Goal: Find specific page/section: Find specific page/section

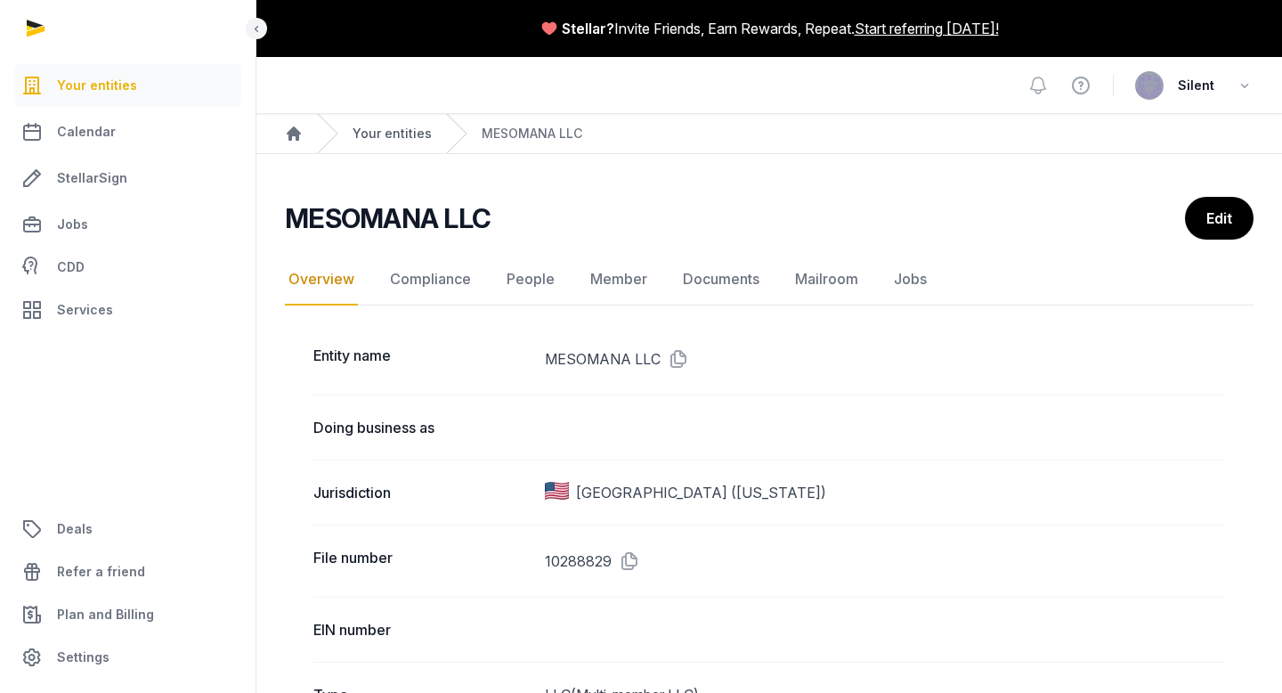
click at [392, 138] on link "Your entities" at bounding box center [392, 134] width 79 height 18
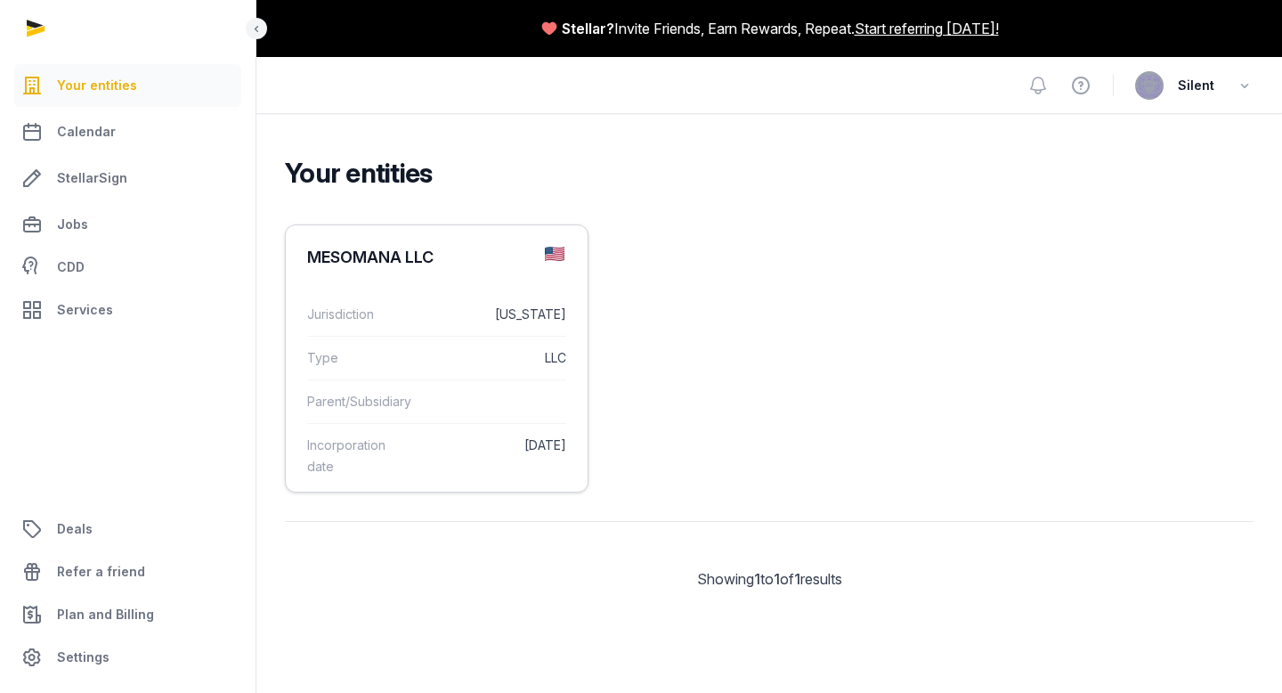
click at [397, 398] on dt "Parent/Subsidiary" at bounding box center [359, 401] width 104 height 21
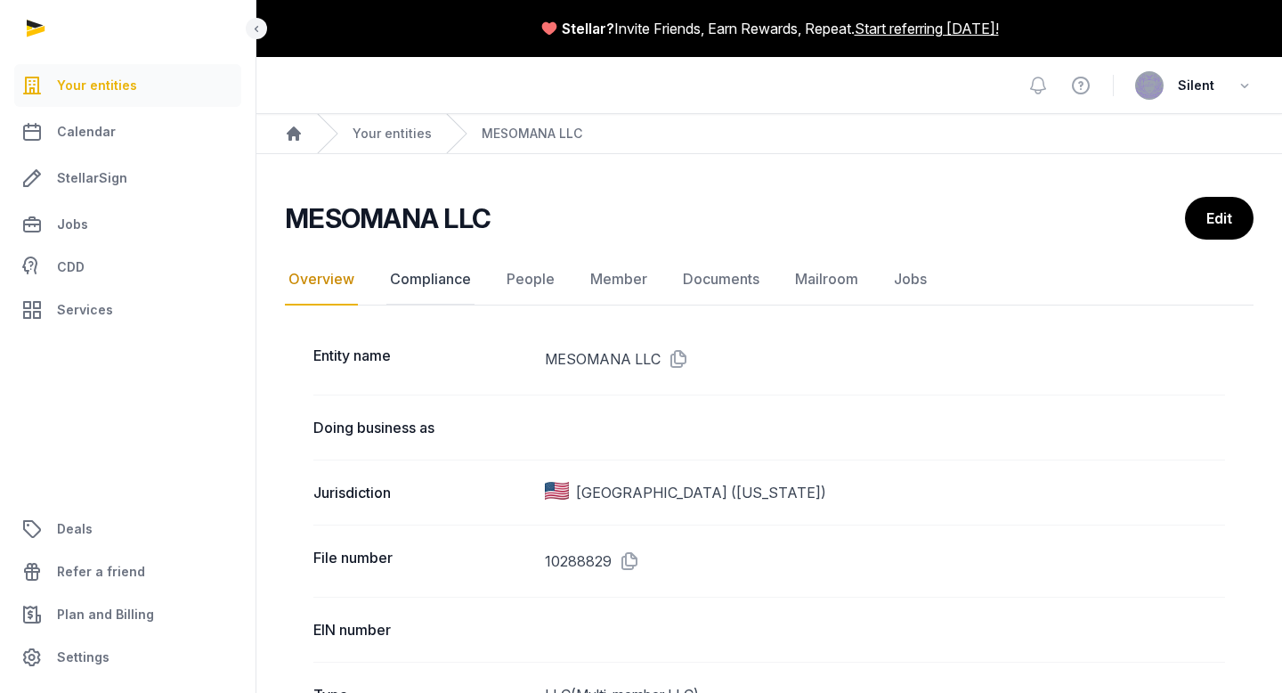
click at [416, 283] on link "Compliance" at bounding box center [430, 280] width 88 height 52
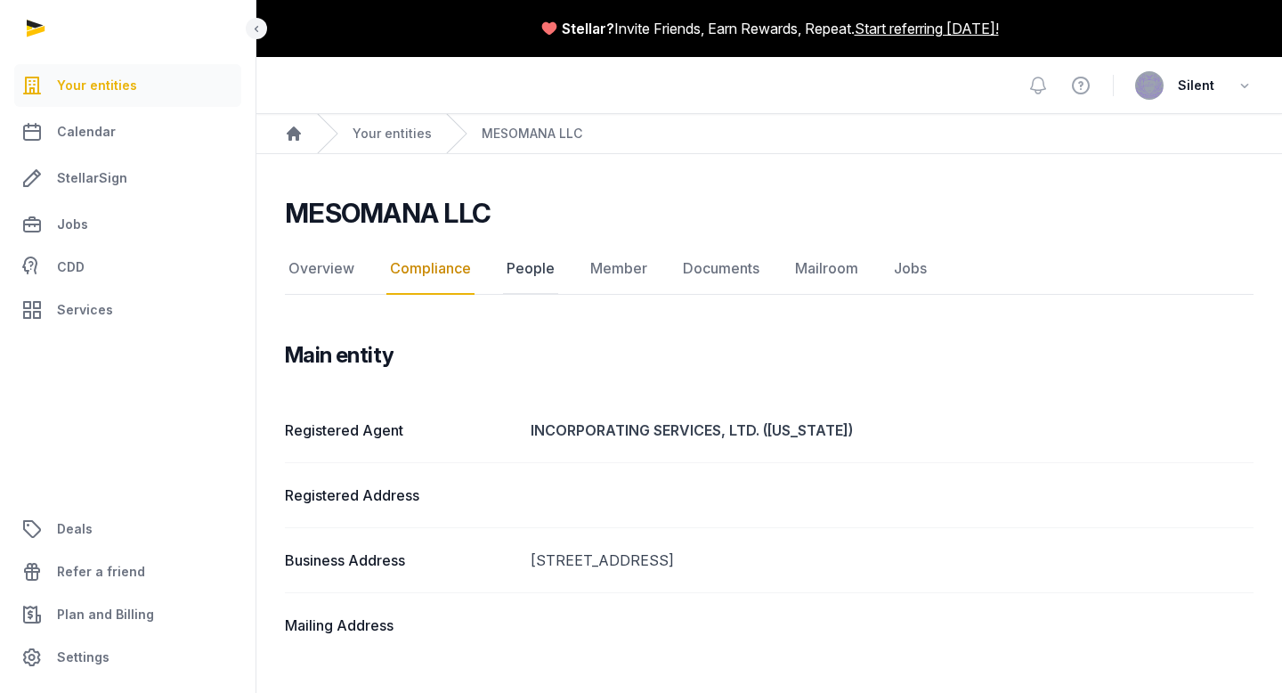
click at [521, 261] on link "People" at bounding box center [530, 269] width 55 height 52
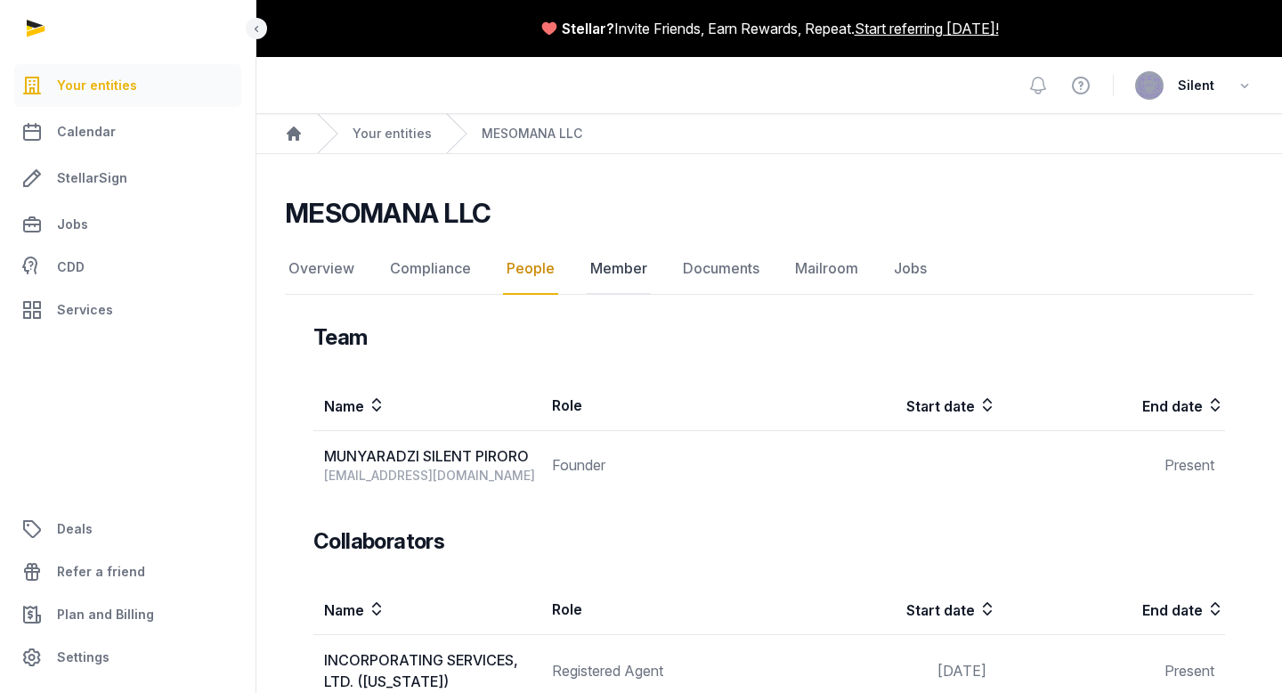
click at [614, 271] on link "Member" at bounding box center [619, 269] width 64 height 52
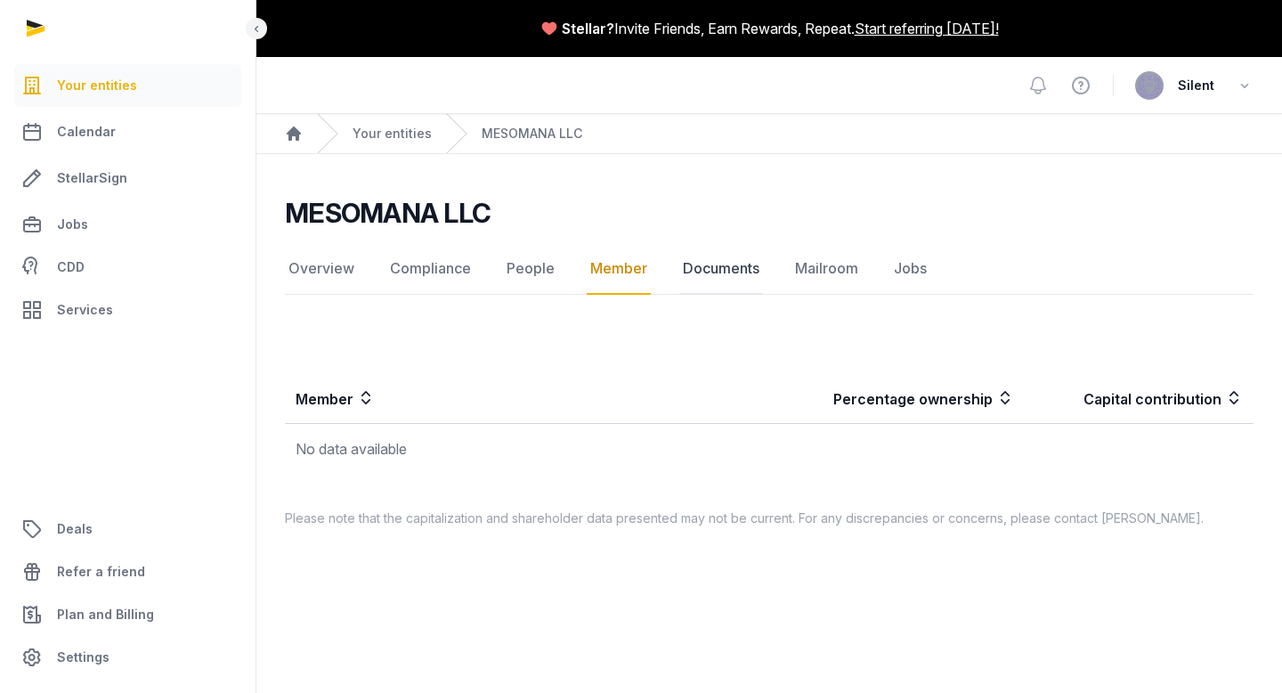
click at [705, 264] on link "Documents" at bounding box center [721, 269] width 84 height 52
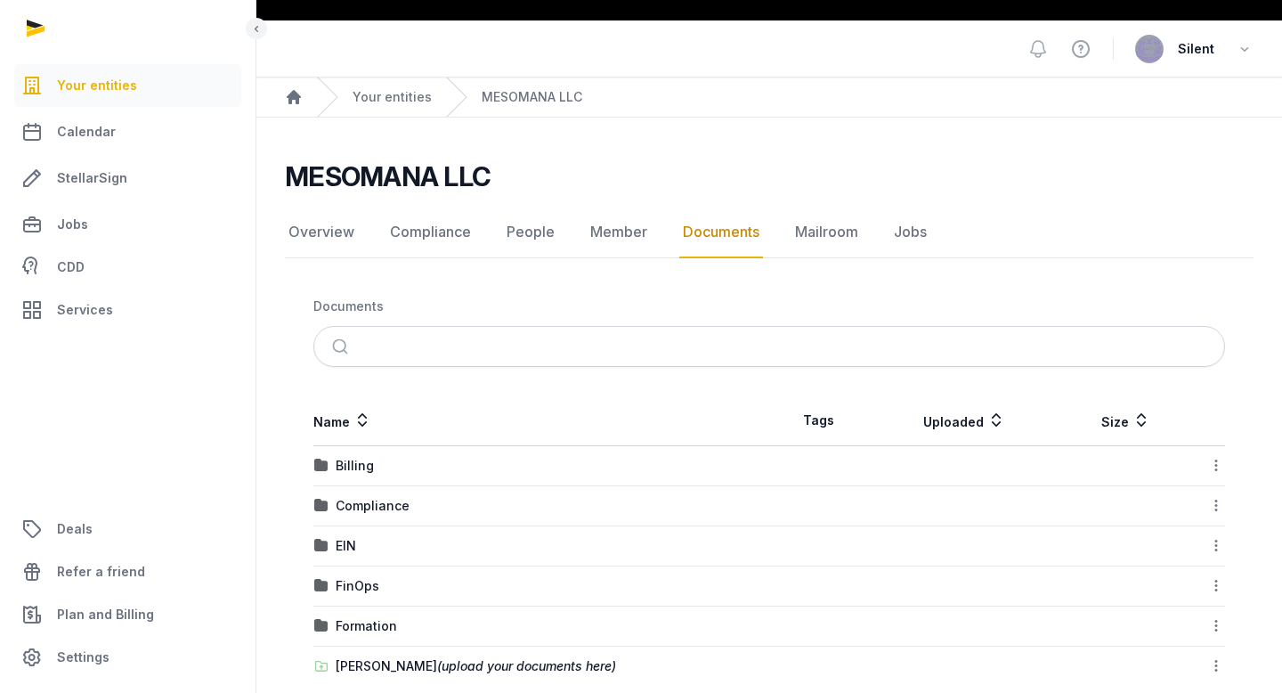
scroll to position [65, 0]
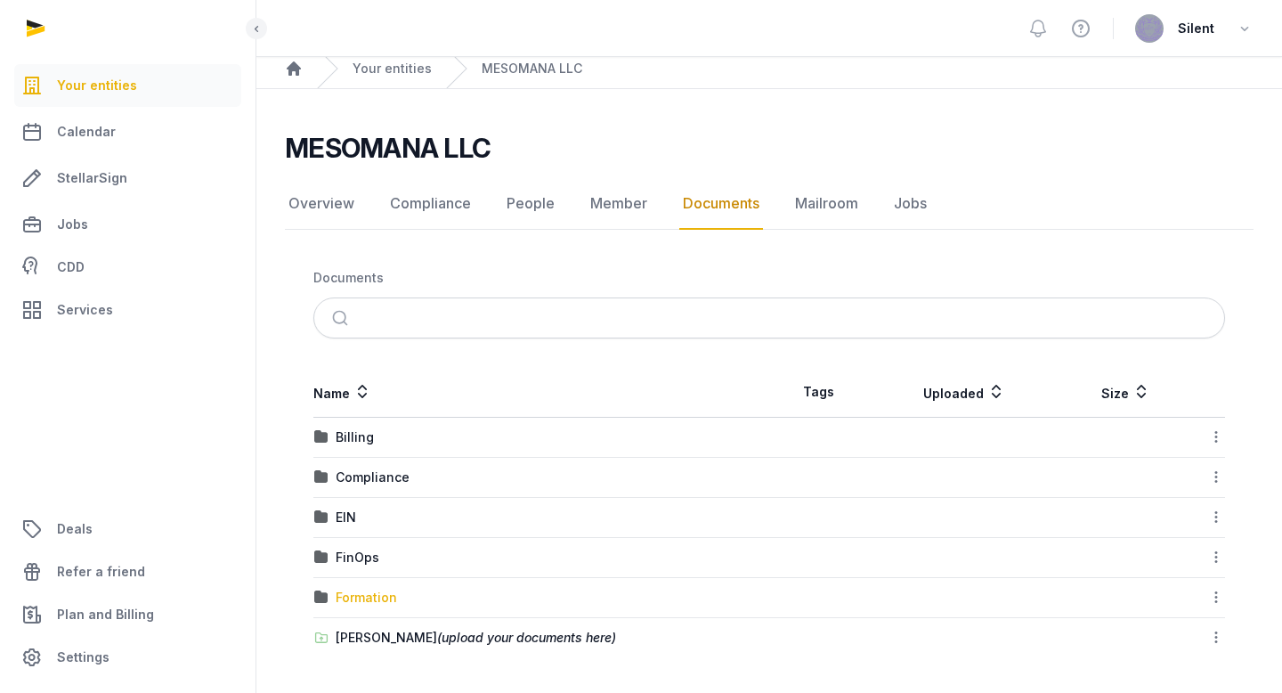
click at [370, 596] on div "Formation" at bounding box center [366, 597] width 61 height 18
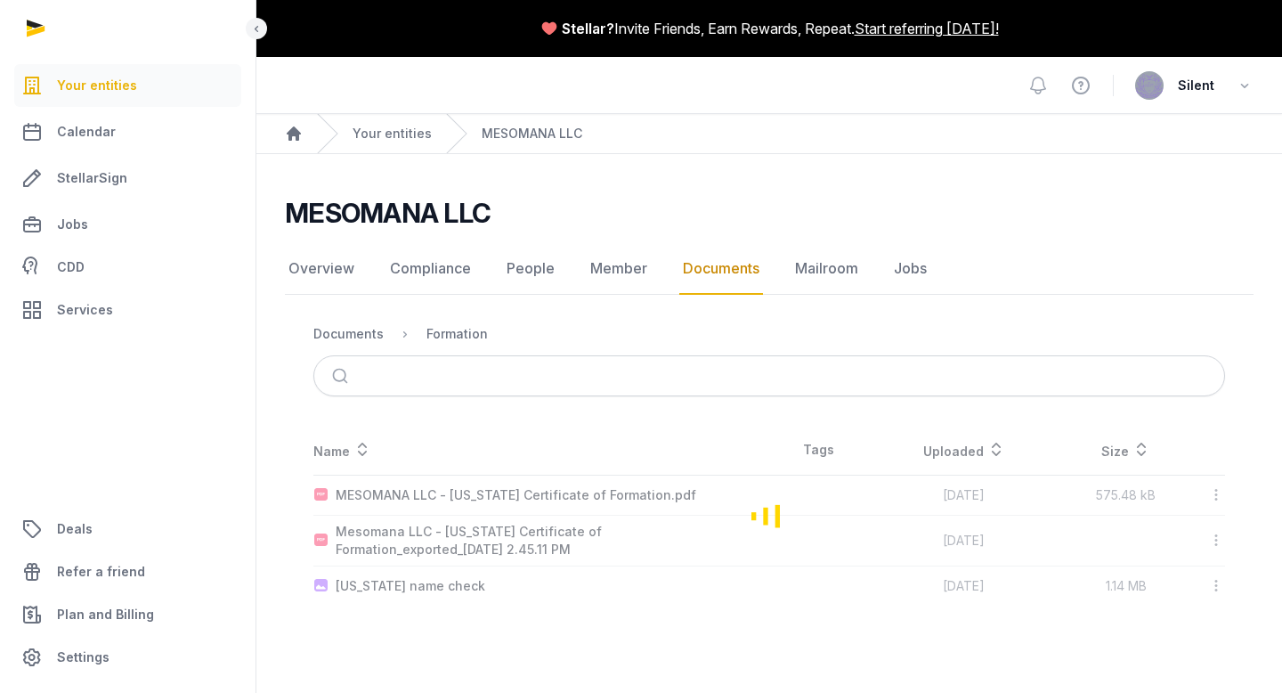
scroll to position [0, 0]
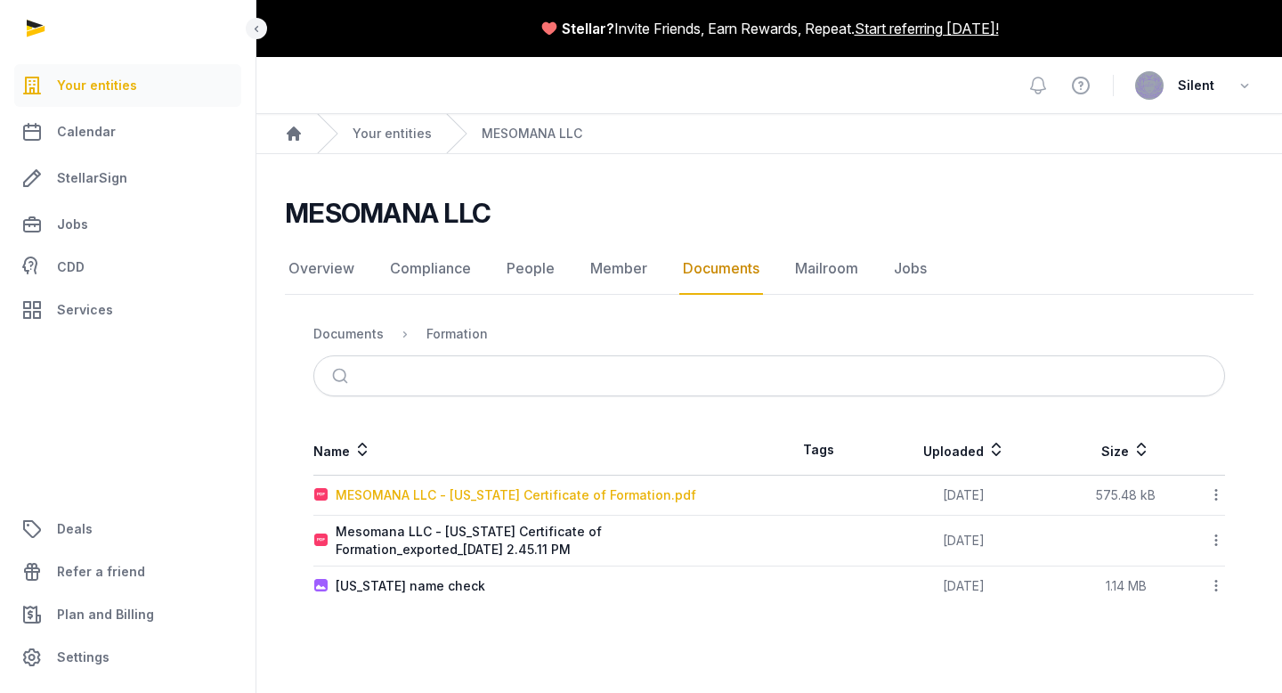
click at [392, 495] on div "MESOMANA LLC - [US_STATE] Certificate of Formation.pdf" at bounding box center [516, 495] width 361 height 18
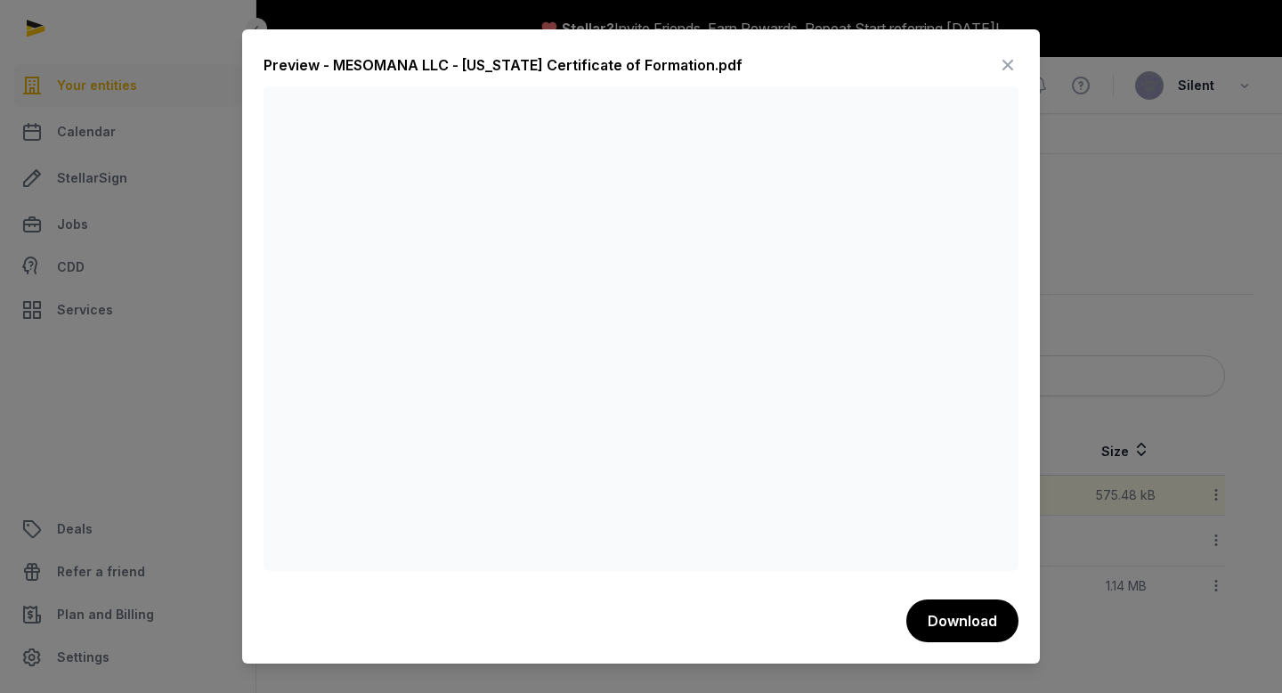
click at [1005, 68] on icon at bounding box center [1007, 65] width 21 height 28
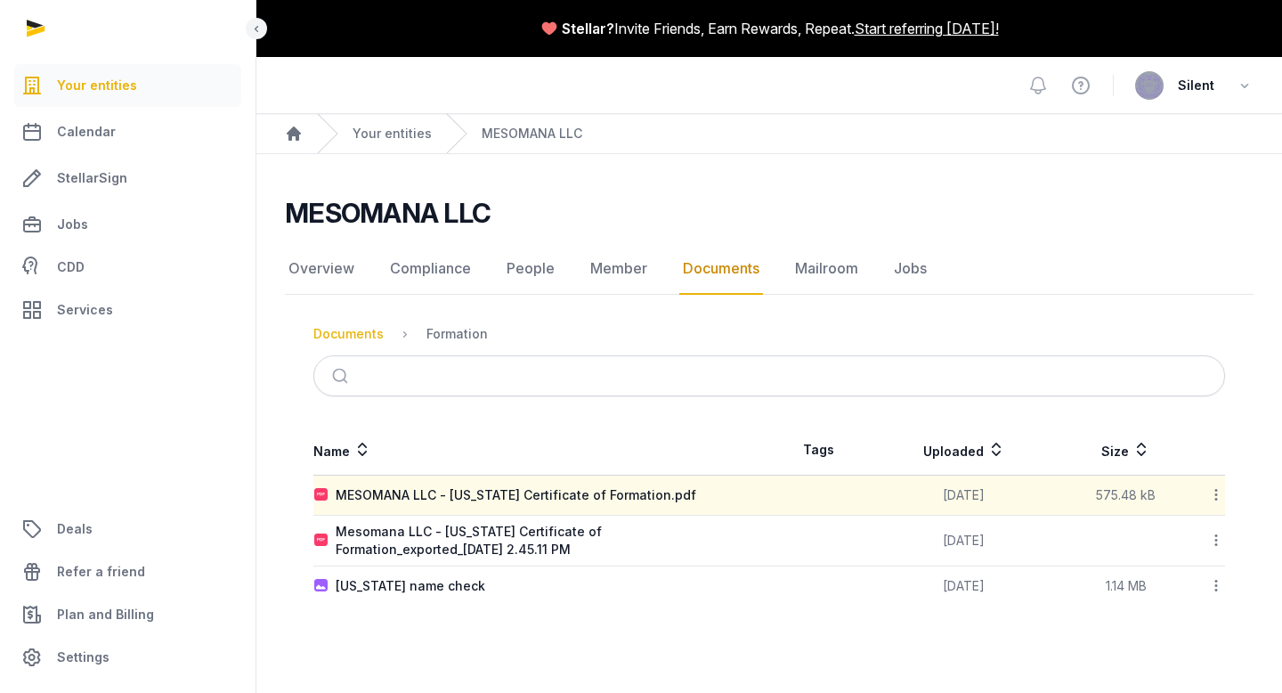
click at [372, 334] on div "Documents" at bounding box center [348, 334] width 70 height 18
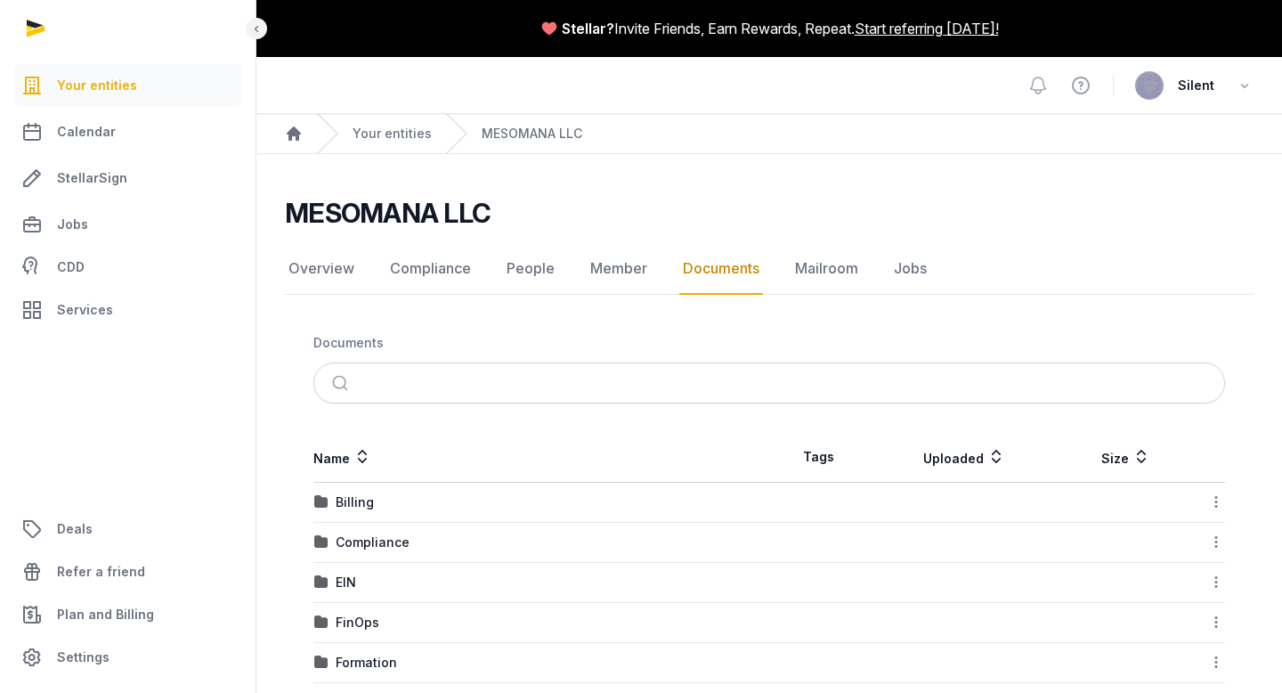
scroll to position [65, 0]
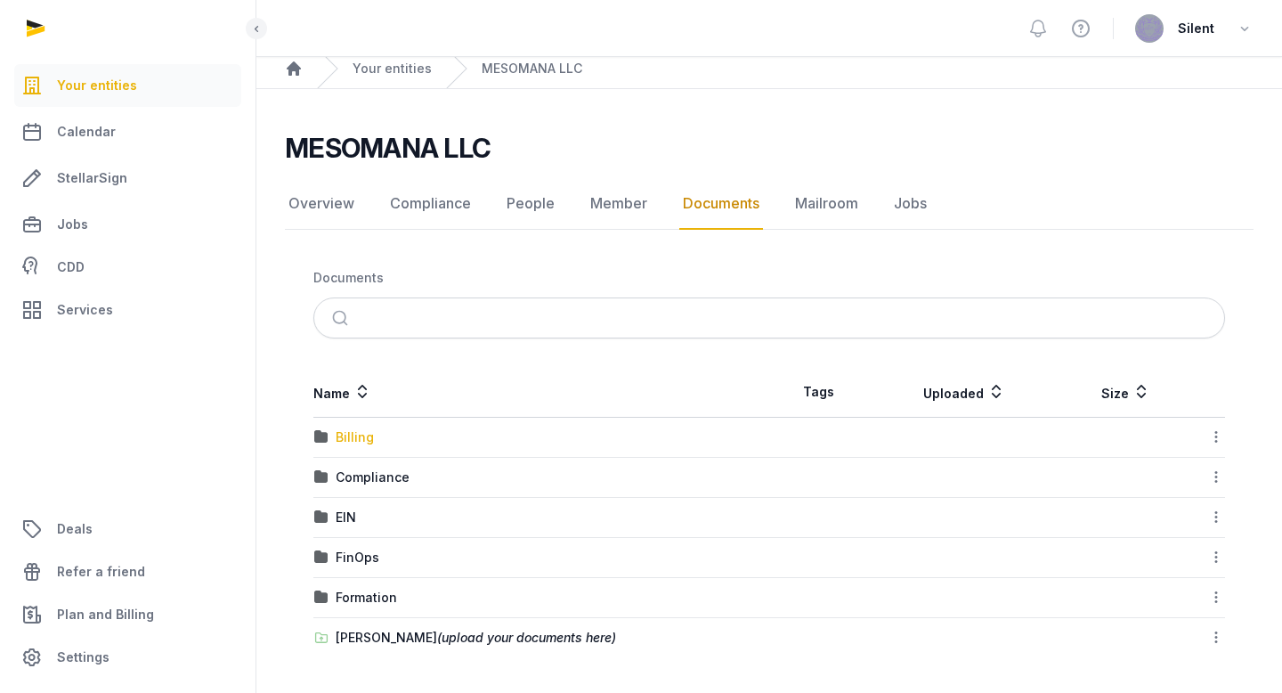
click at [357, 435] on div "Billing" at bounding box center [355, 437] width 38 height 18
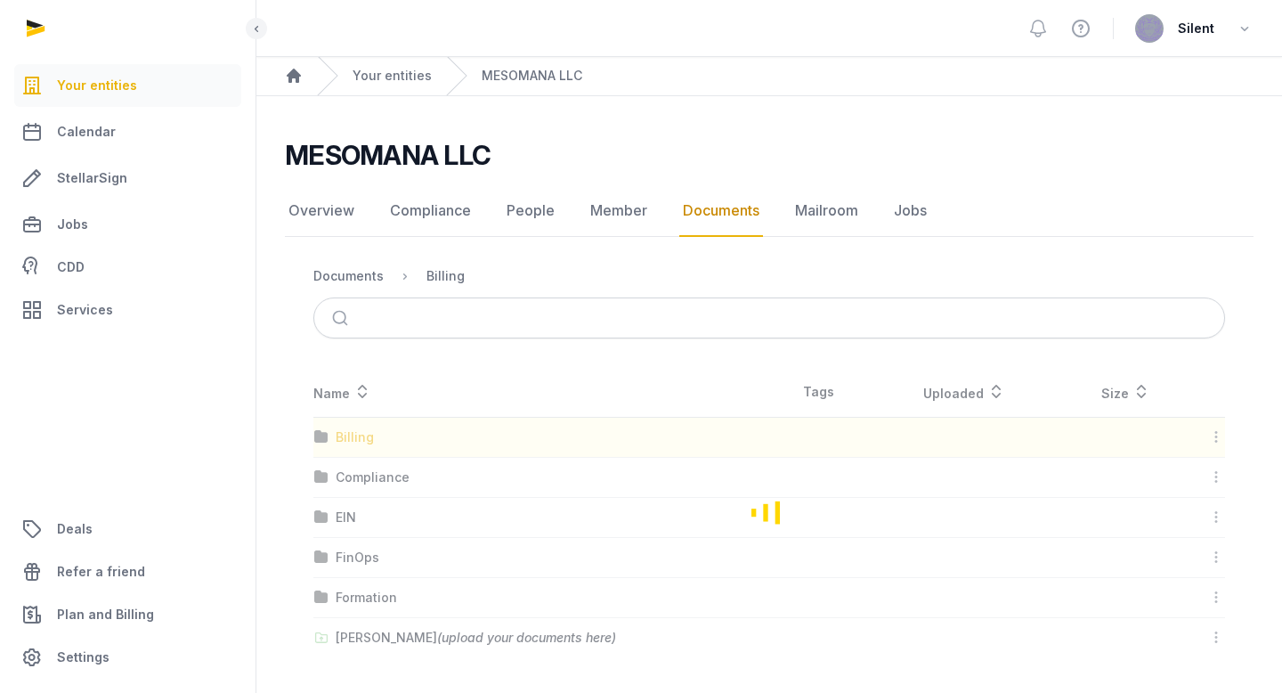
scroll to position [0, 0]
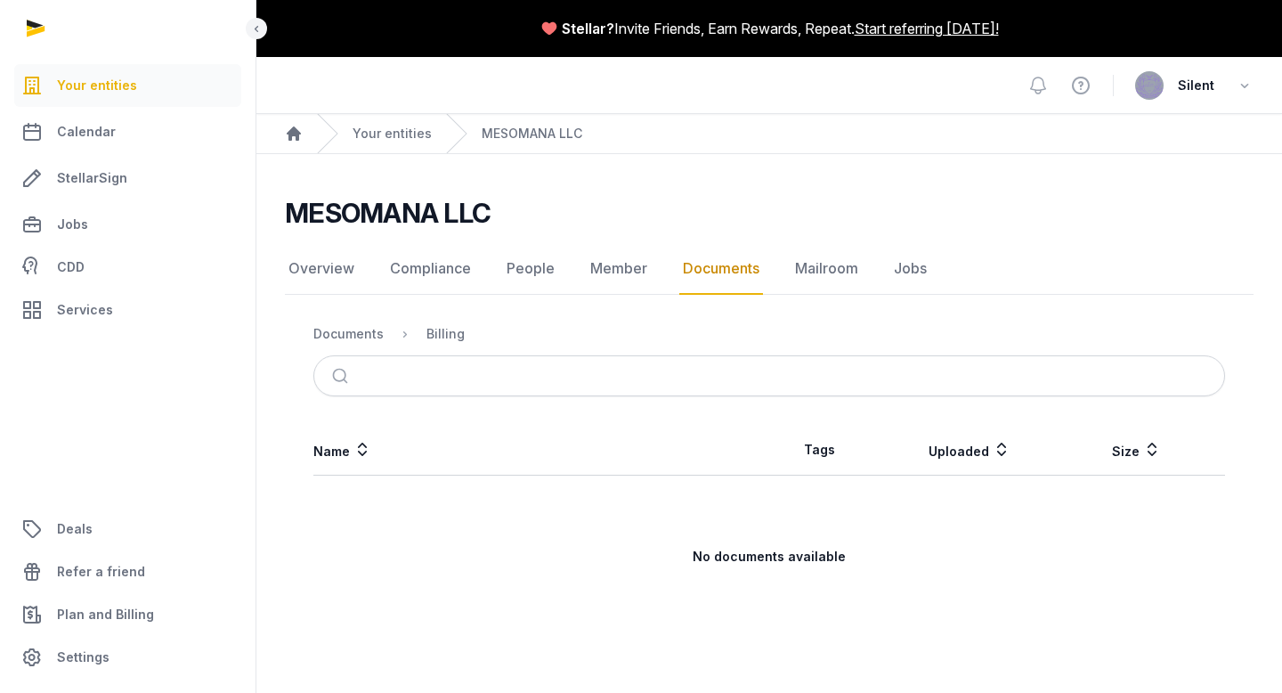
click at [369, 332] on div "Documents" at bounding box center [348, 334] width 70 height 18
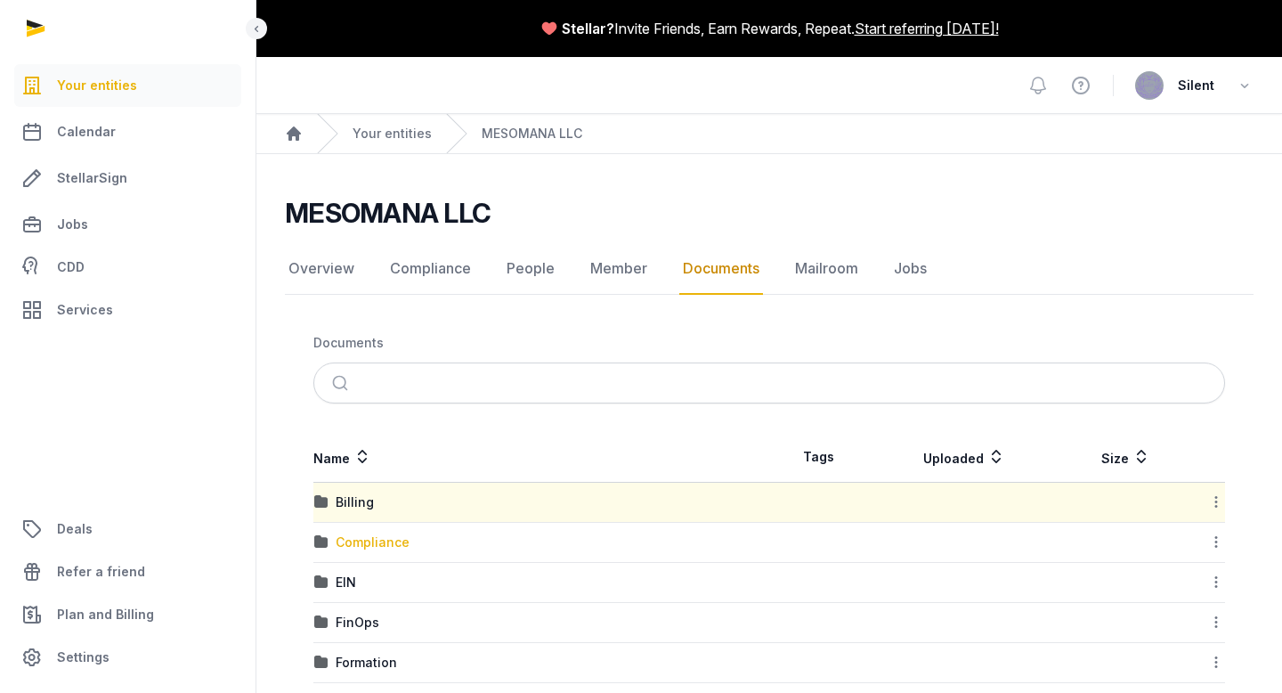
click at [350, 540] on div "Compliance" at bounding box center [373, 542] width 74 height 18
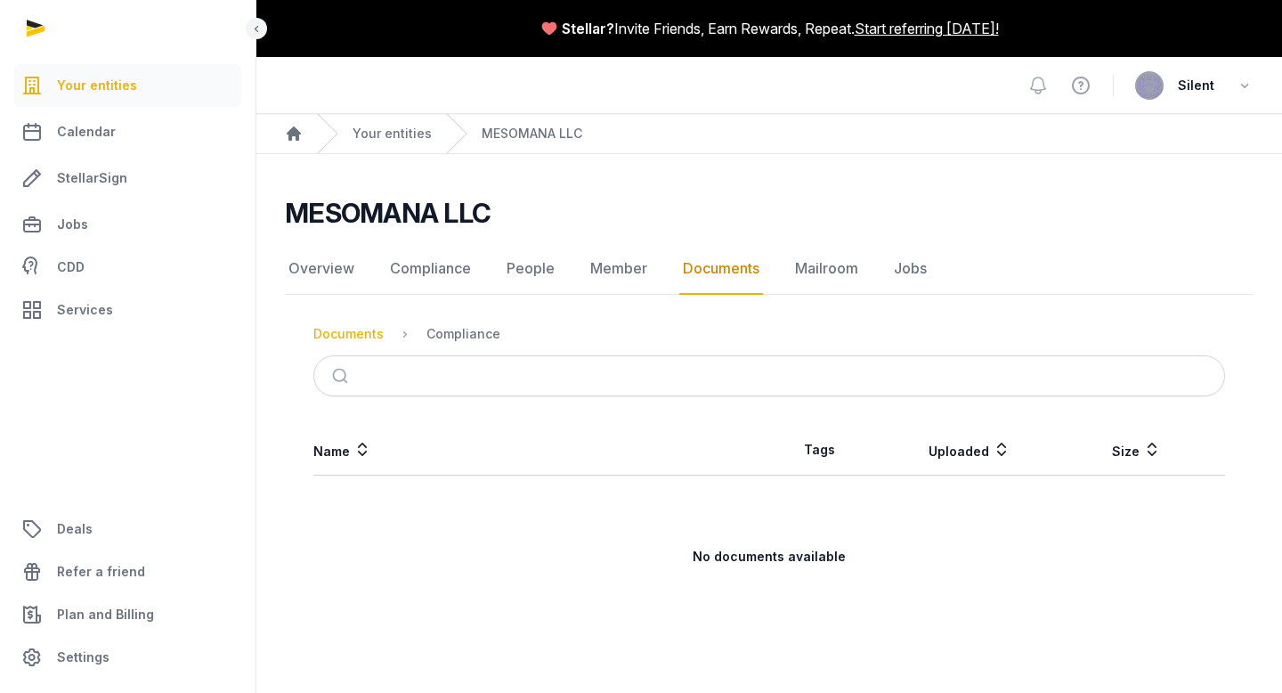
click at [369, 340] on div "Documents" at bounding box center [348, 334] width 70 height 18
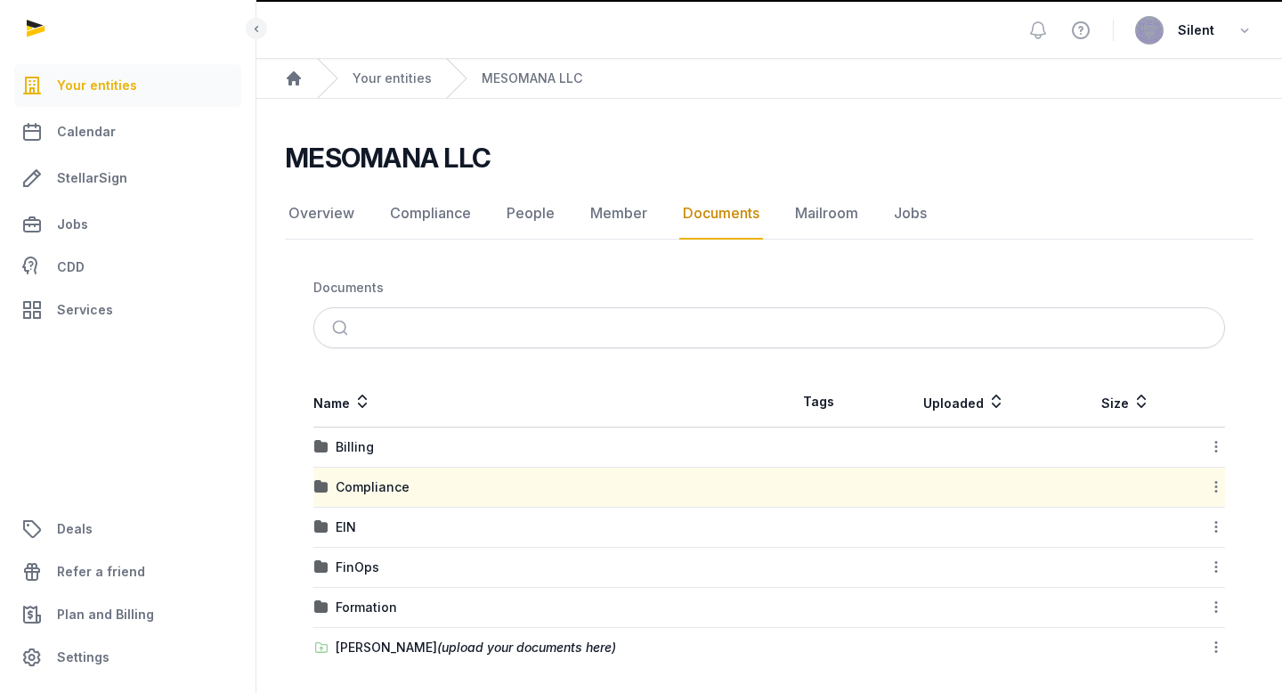
scroll to position [65, 0]
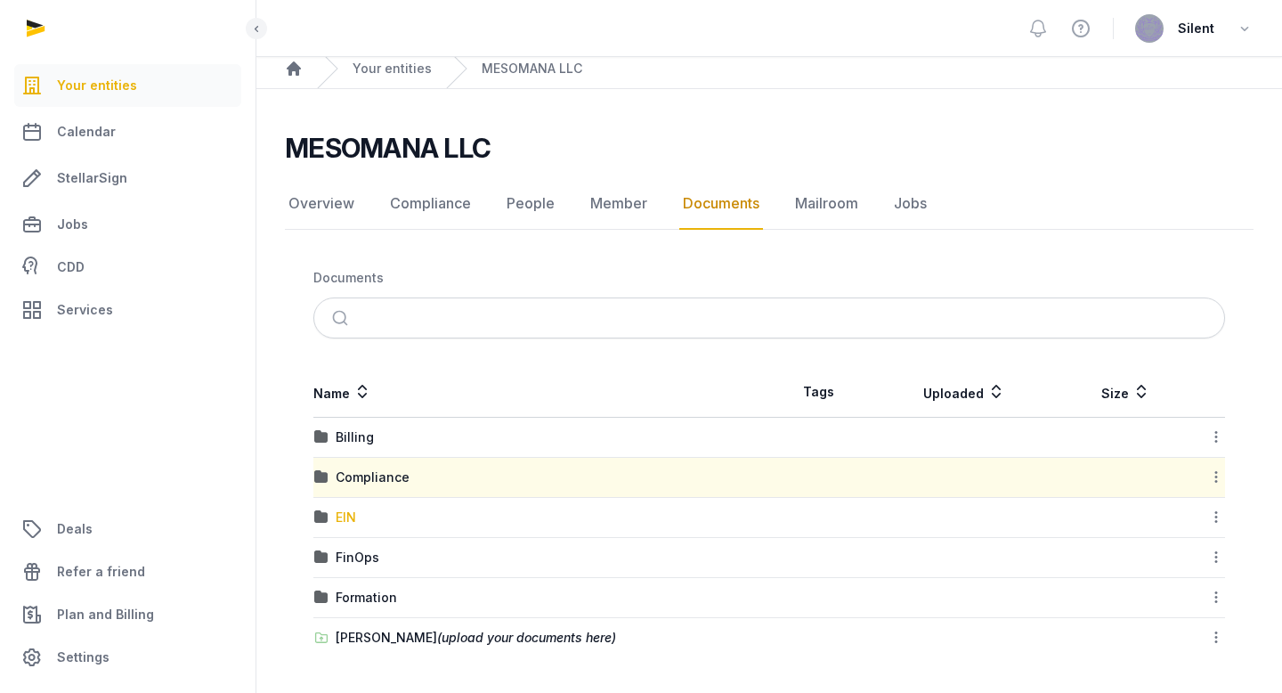
click at [351, 523] on div "EIN" at bounding box center [346, 517] width 20 height 18
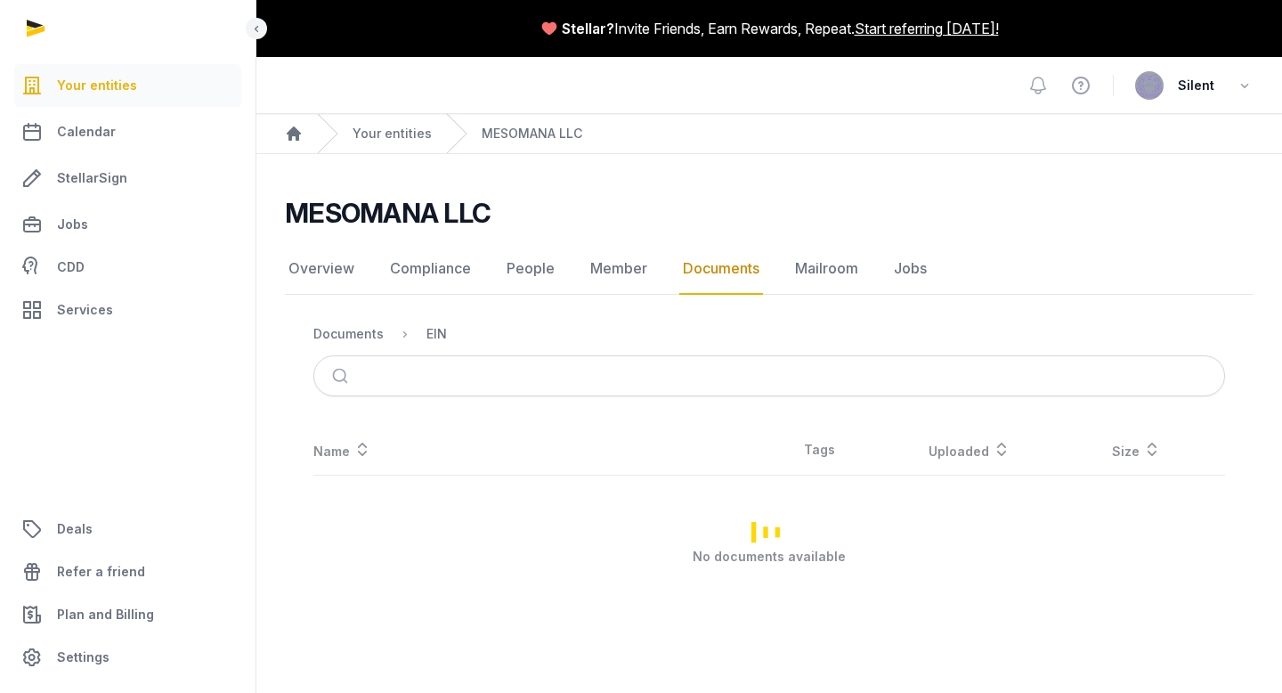
scroll to position [0, 0]
click at [363, 340] on div "Documents" at bounding box center [348, 334] width 70 height 18
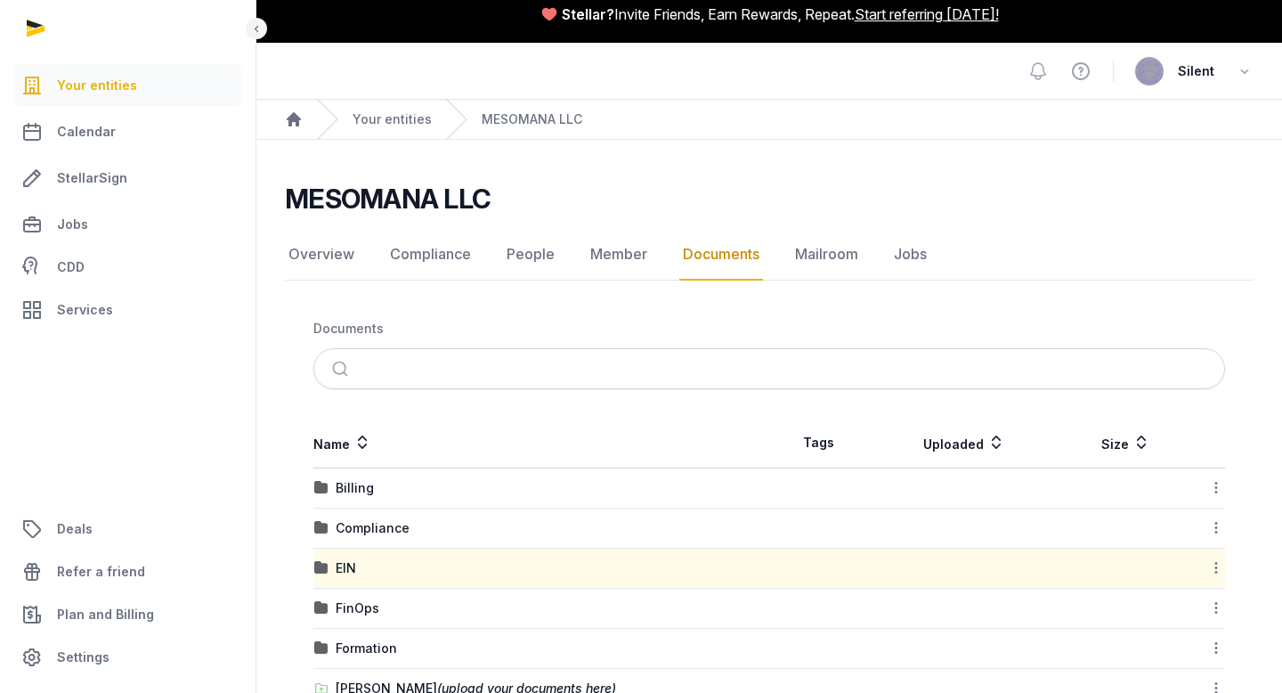
scroll to position [65, 0]
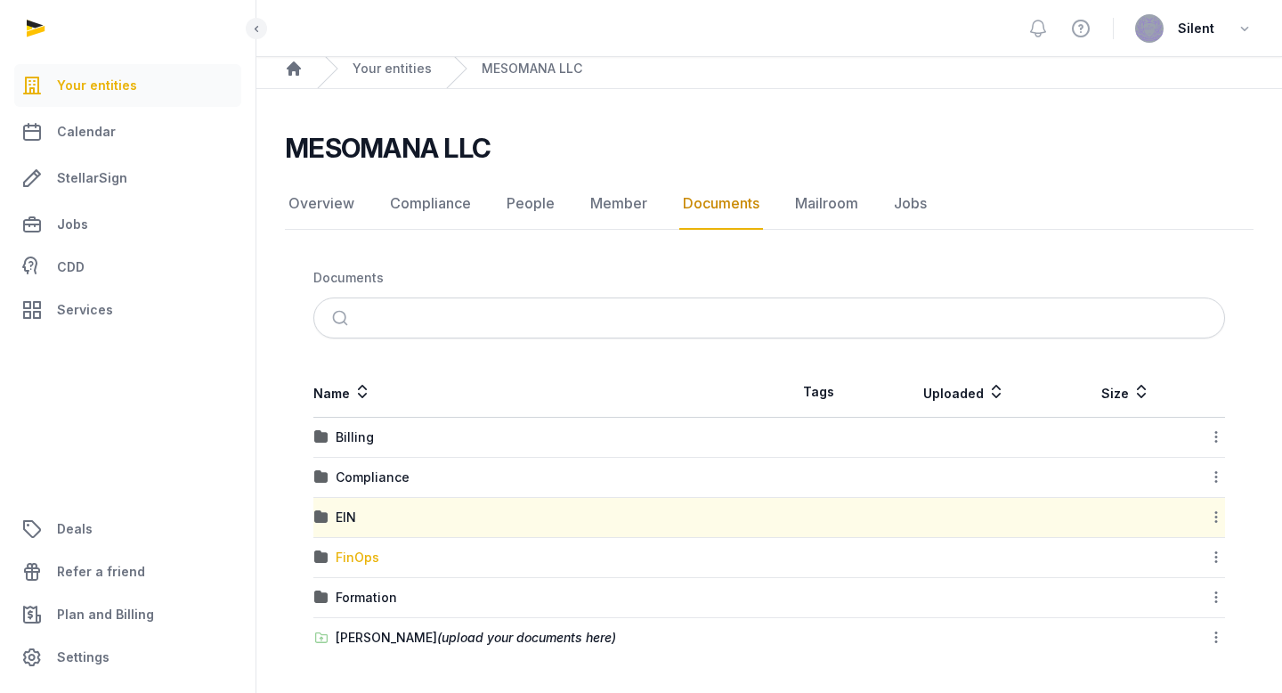
click at [366, 556] on div "FinOps" at bounding box center [358, 557] width 44 height 18
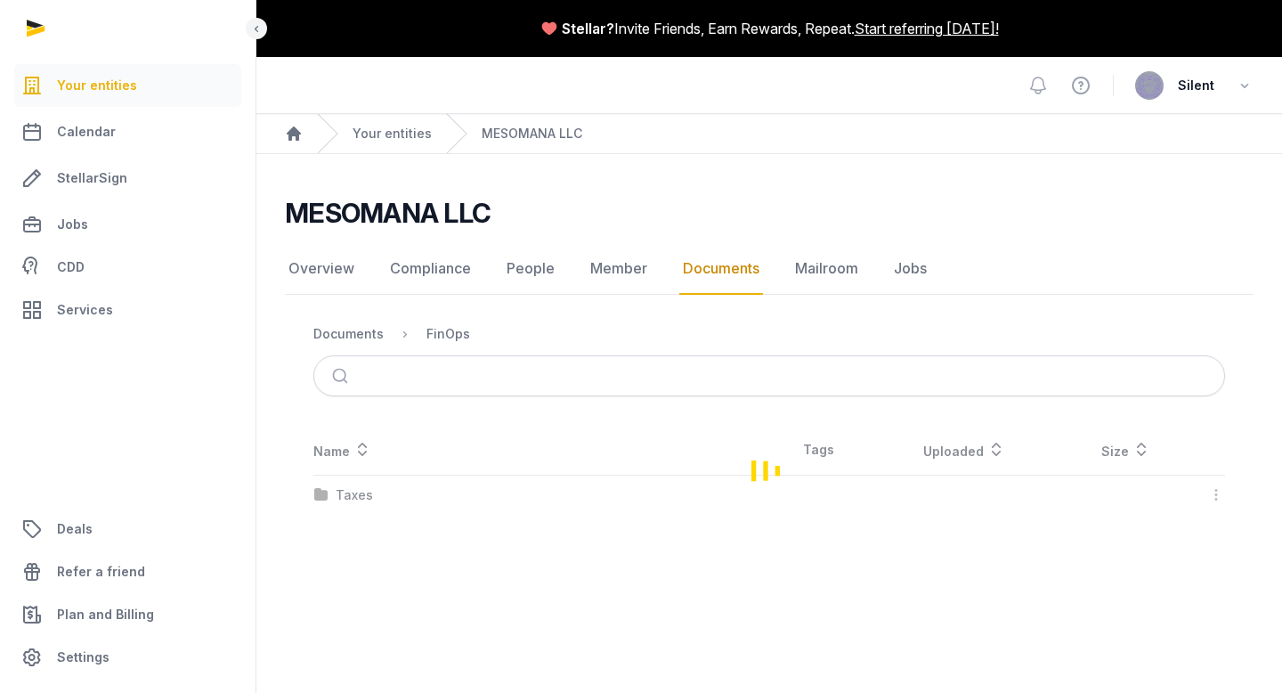
scroll to position [0, 0]
click at [377, 330] on div "Documents" at bounding box center [348, 334] width 70 height 18
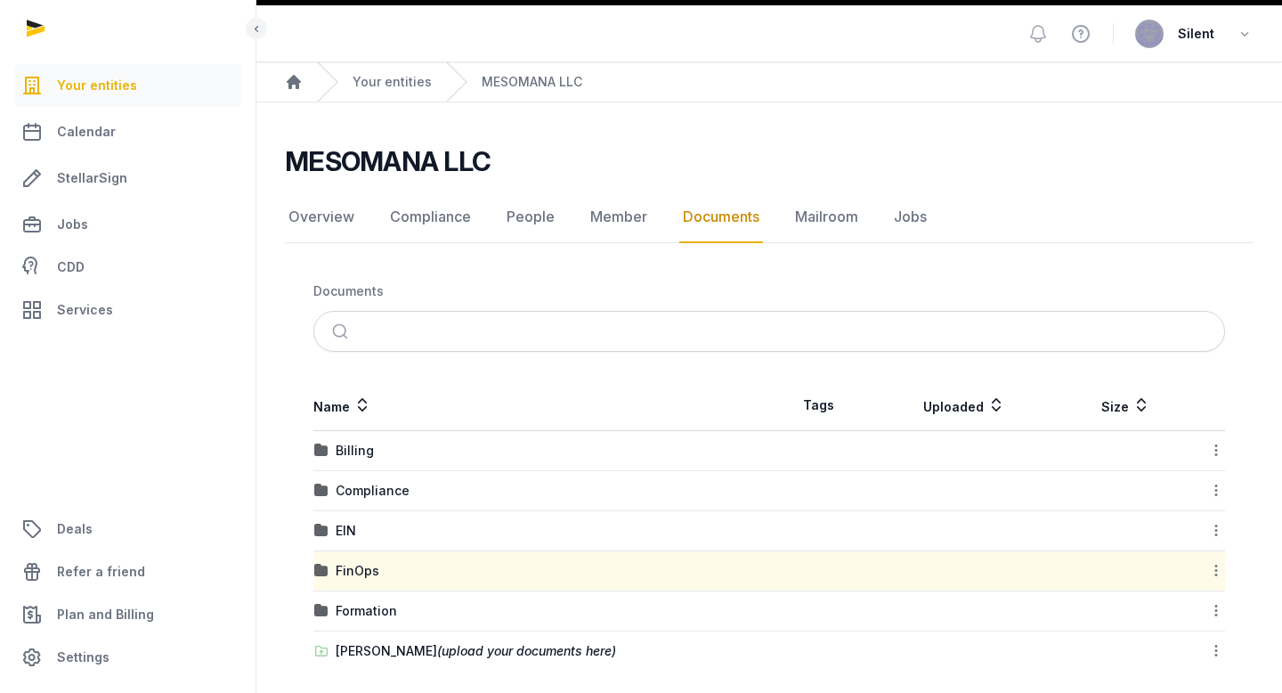
scroll to position [65, 0]
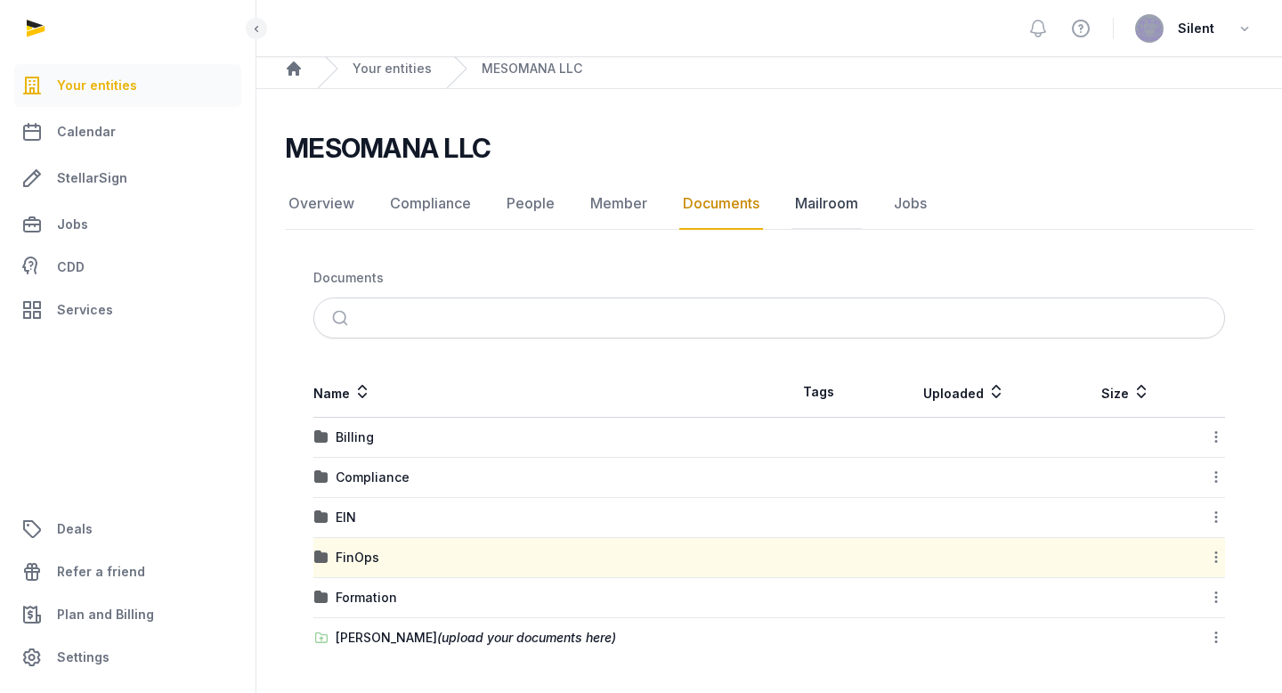
click at [832, 210] on link "Mailroom" at bounding box center [826, 204] width 70 height 52
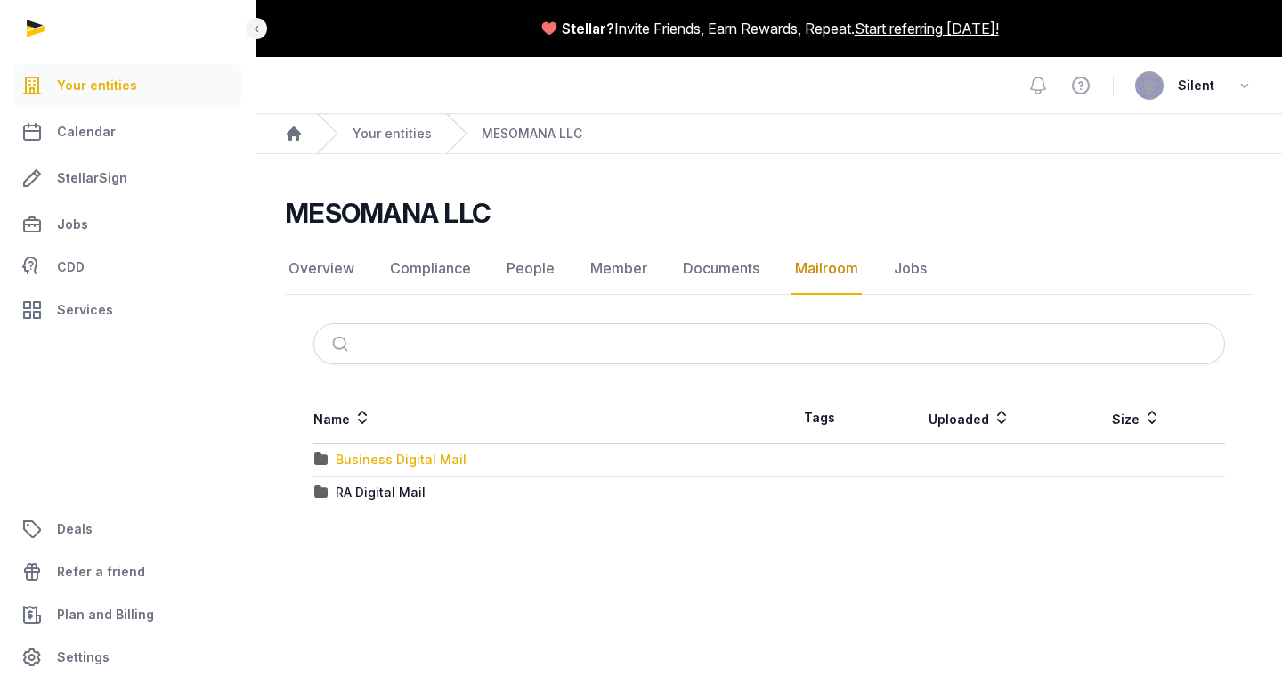
click at [369, 463] on div "Business Digital Mail" at bounding box center [401, 459] width 131 height 18
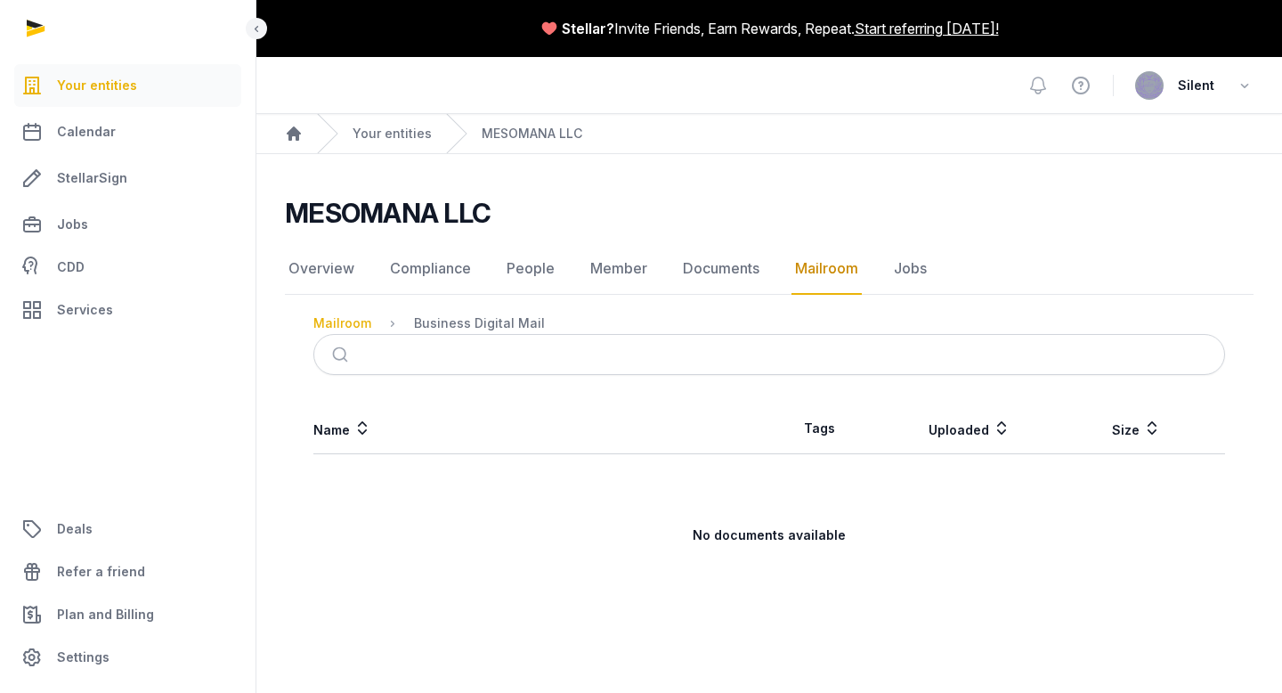
click at [358, 320] on div "Mailroom" at bounding box center [342, 323] width 58 height 18
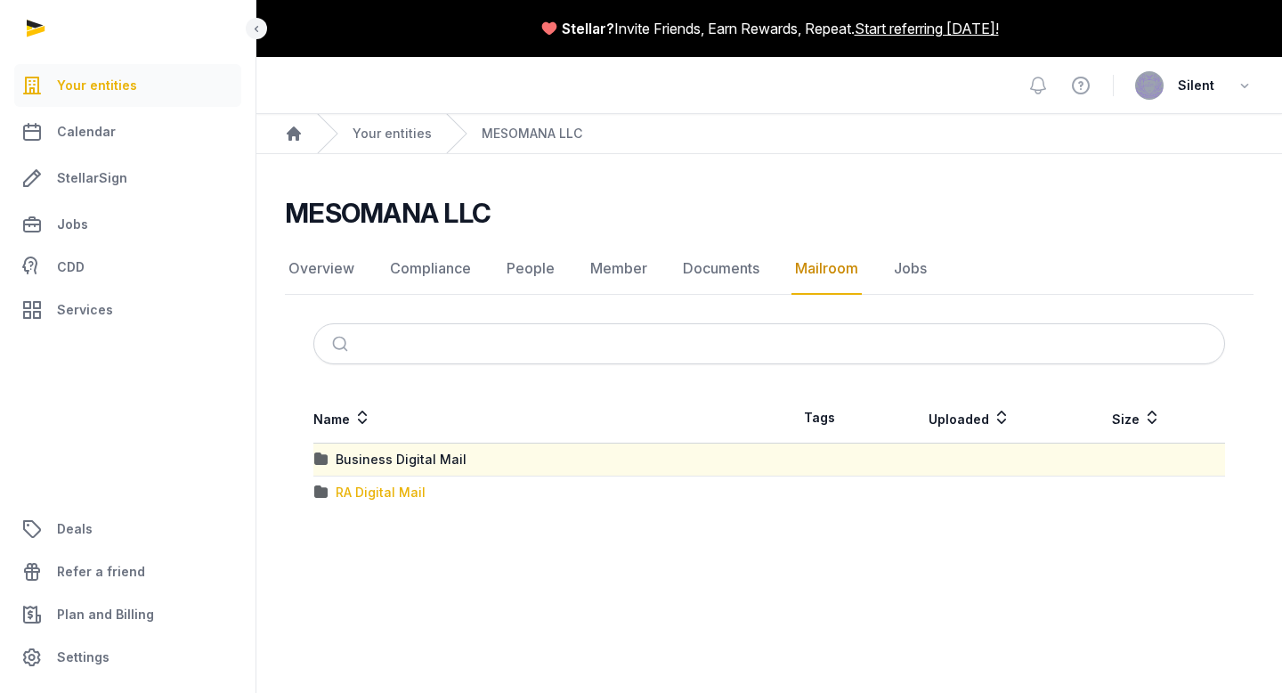
click at [353, 497] on div "RA Digital Mail" at bounding box center [381, 492] width 90 height 18
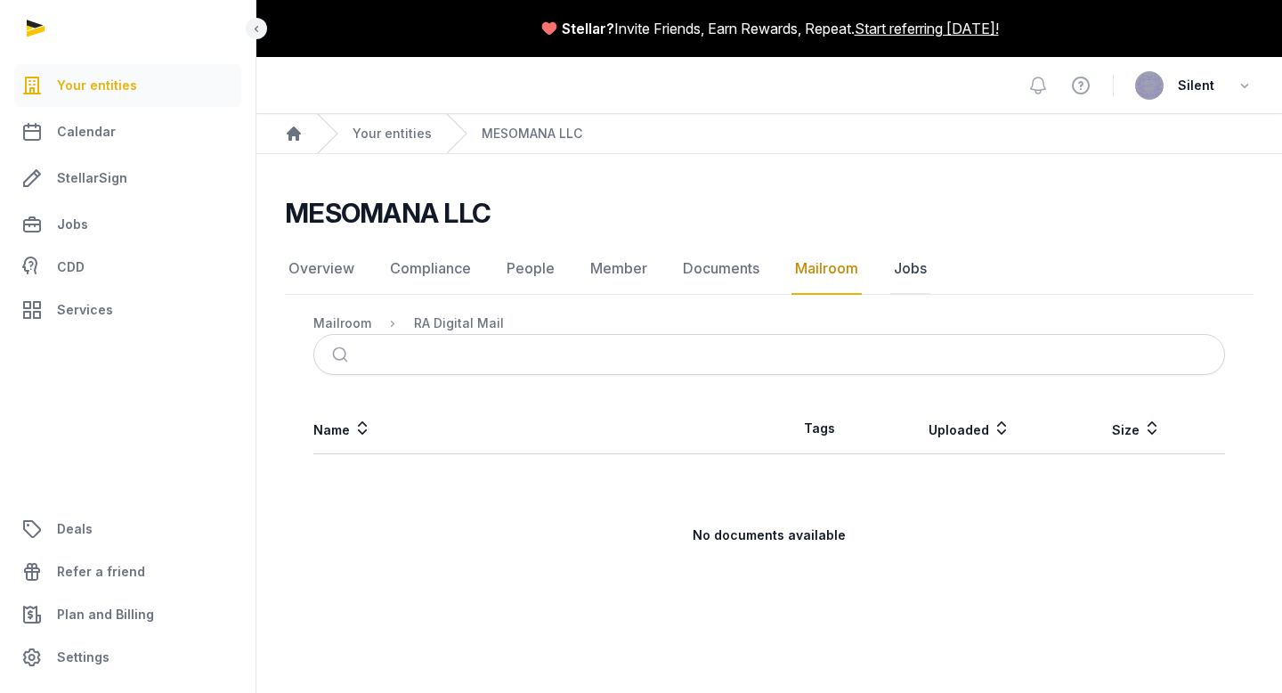
click at [913, 274] on link "Jobs" at bounding box center [910, 269] width 40 height 52
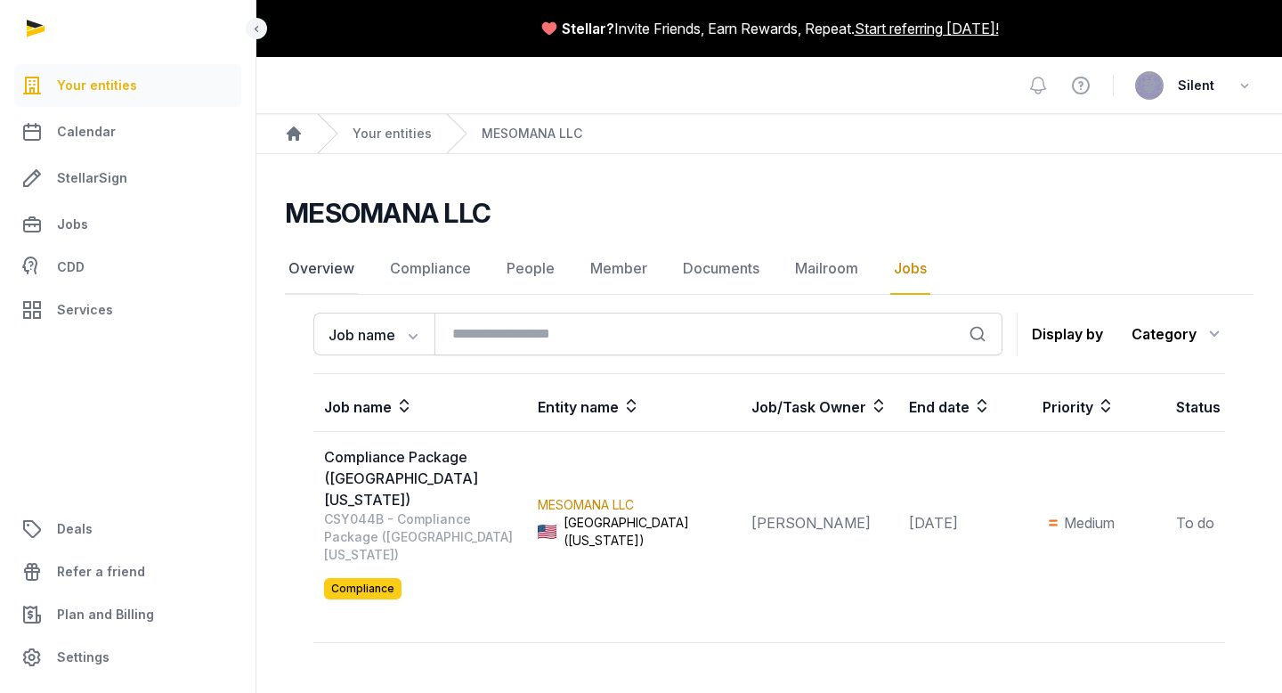
click at [328, 268] on link "Overview" at bounding box center [321, 269] width 73 height 52
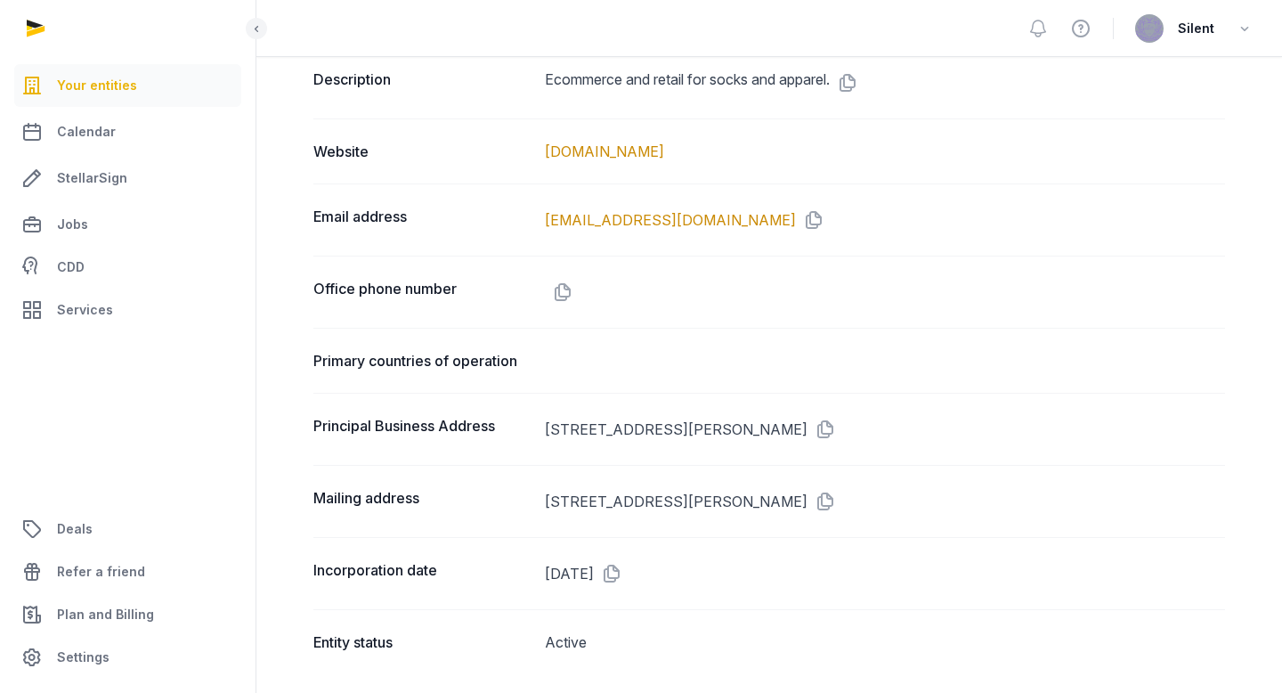
scroll to position [924, 0]
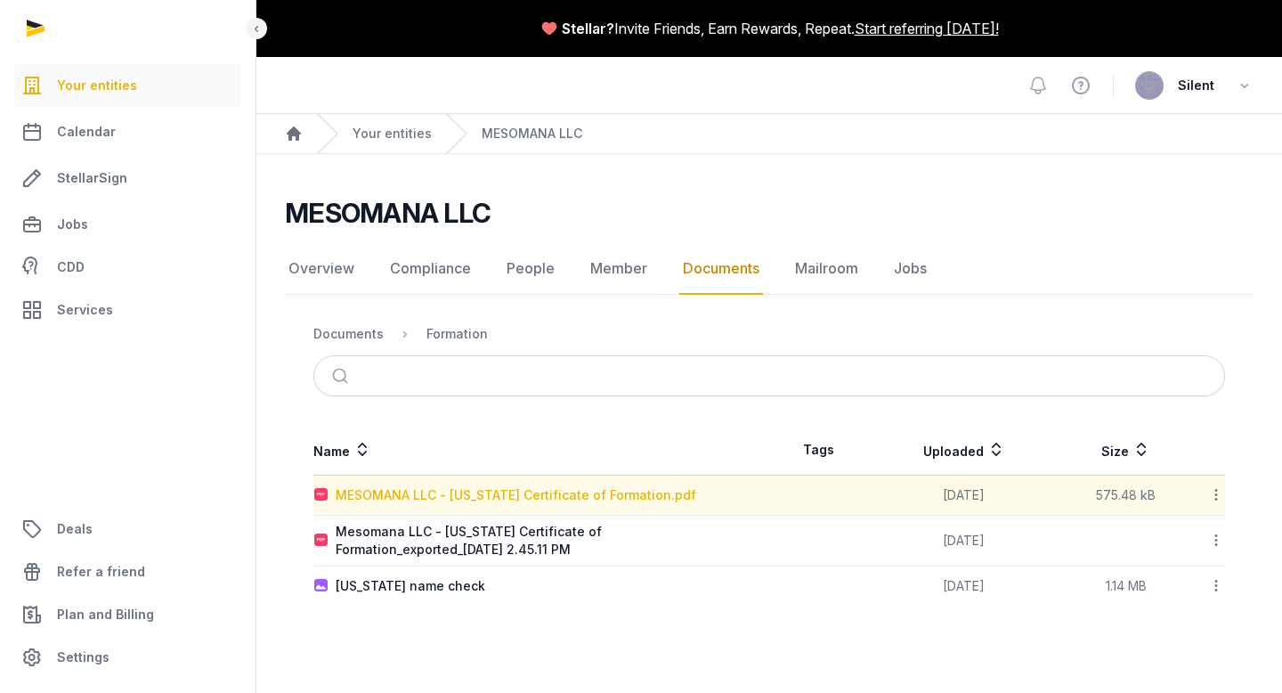
click at [561, 497] on div "MESOMANA LLC - [US_STATE] Certificate of Formation.pdf" at bounding box center [516, 495] width 361 height 18
